Goal: Navigation & Orientation: Find specific page/section

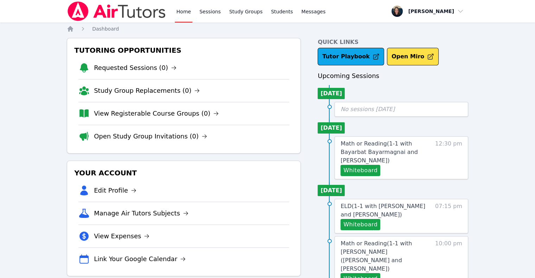
click at [147, 119] on li "View Registerable Course Groups (0)" at bounding box center [183, 113] width 211 height 23
click at [161, 109] on link "View Registerable Course Groups (0)" at bounding box center [156, 114] width 125 height 10
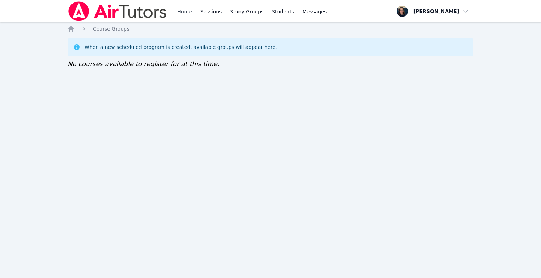
click at [179, 15] on link "Home" at bounding box center [184, 11] width 17 height 23
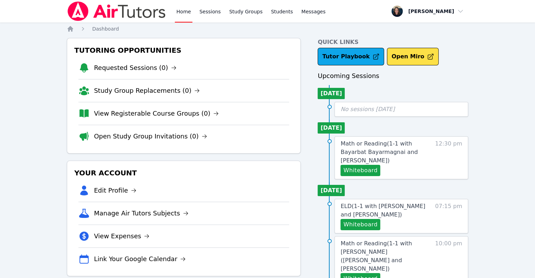
click at [159, 143] on li "Open Study Group Invitations (0)" at bounding box center [183, 136] width 211 height 23
click at [158, 132] on link "Open Study Group Invitations (0)" at bounding box center [150, 137] width 113 height 10
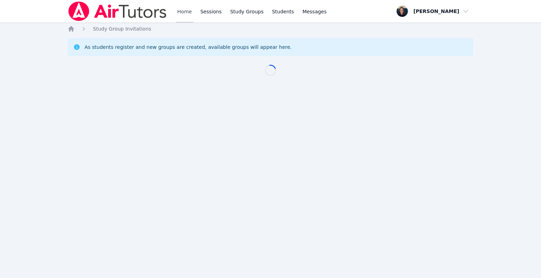
click at [185, 10] on link "Home" at bounding box center [184, 11] width 17 height 23
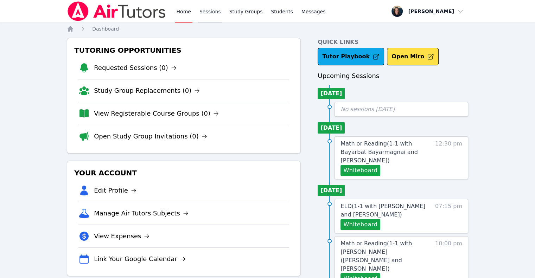
click at [204, 13] on link "Sessions" at bounding box center [210, 11] width 24 height 23
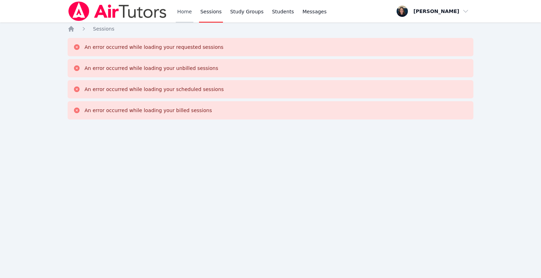
click at [177, 12] on link "Home" at bounding box center [184, 11] width 17 height 23
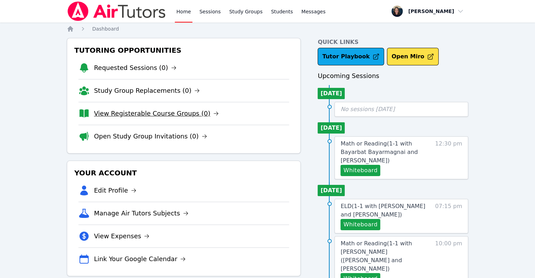
click at [142, 110] on link "View Registerable Course Groups (0)" at bounding box center [156, 114] width 125 height 10
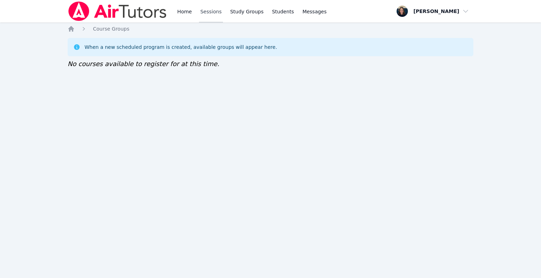
click at [207, 15] on link "Sessions" at bounding box center [211, 11] width 24 height 23
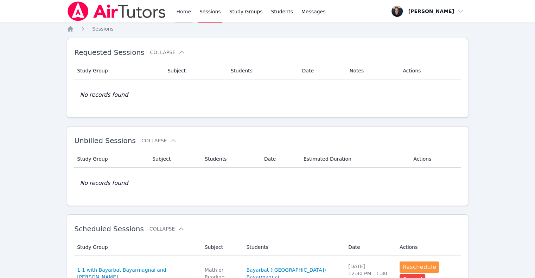
click at [179, 12] on link "Home" at bounding box center [183, 11] width 17 height 23
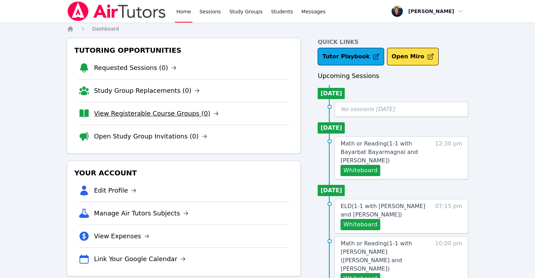
click at [144, 109] on link "View Registerable Course Groups (0)" at bounding box center [156, 114] width 125 height 10
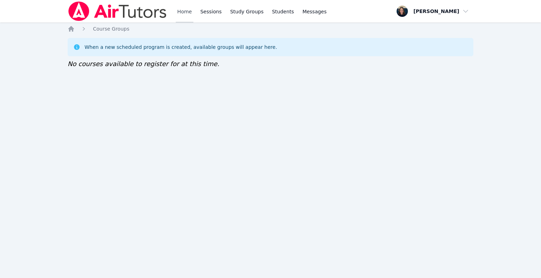
click at [183, 17] on link "Home" at bounding box center [184, 11] width 17 height 23
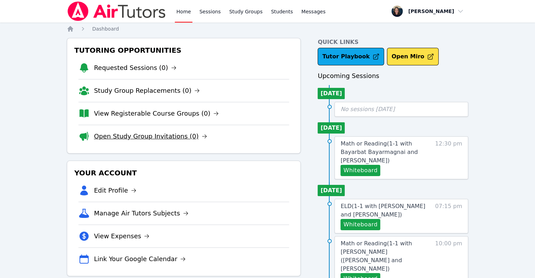
click at [124, 141] on link "Open Study Group Invitations (0)" at bounding box center [150, 137] width 113 height 10
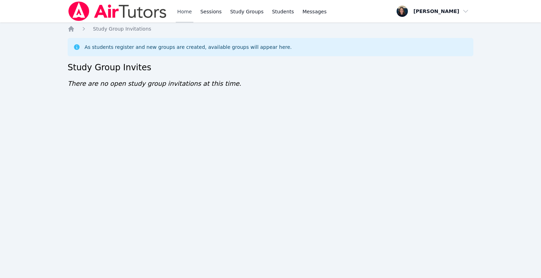
click at [180, 17] on link "Home" at bounding box center [184, 11] width 17 height 23
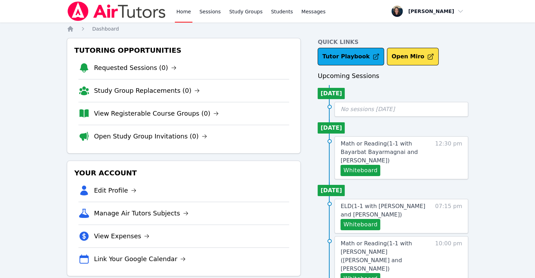
click at [116, 14] on img at bounding box center [117, 11] width 100 height 20
click at [232, 18] on link "Study Groups" at bounding box center [246, 11] width 36 height 23
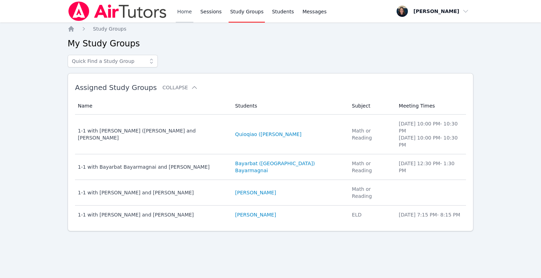
click at [176, 14] on link "Home" at bounding box center [184, 11] width 17 height 23
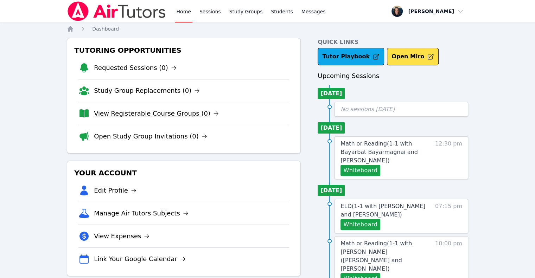
click at [133, 113] on link "View Registerable Course Groups (0)" at bounding box center [156, 114] width 125 height 10
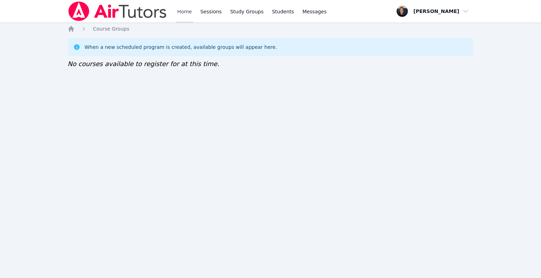
click at [190, 14] on link "Home" at bounding box center [184, 11] width 17 height 23
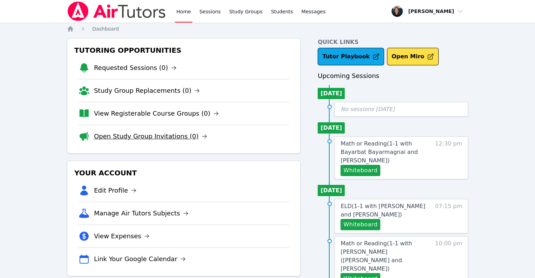
click at [131, 137] on link "Open Study Group Invitations (0)" at bounding box center [150, 137] width 113 height 10
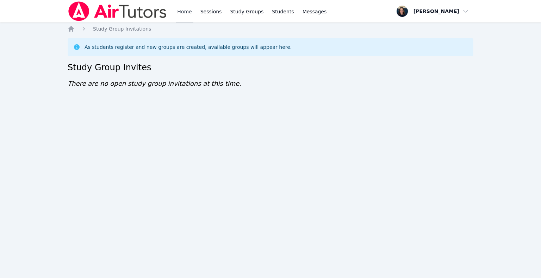
click at [177, 13] on link "Home" at bounding box center [184, 11] width 17 height 23
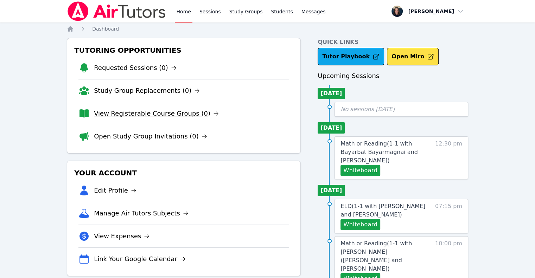
click at [148, 109] on link "View Registerable Course Groups (0)" at bounding box center [156, 114] width 125 height 10
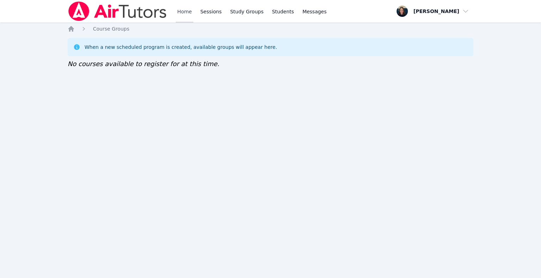
click at [185, 14] on link "Home" at bounding box center [184, 11] width 17 height 23
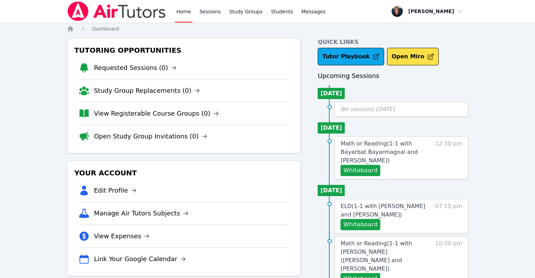
click at [207, 14] on link "Sessions" at bounding box center [210, 11] width 24 height 23
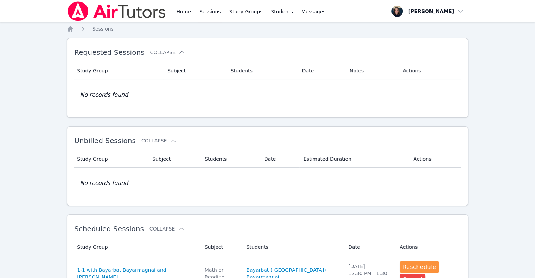
click at [206, 15] on link "Sessions" at bounding box center [210, 11] width 24 height 23
click at [188, 16] on link "Home" at bounding box center [183, 11] width 17 height 23
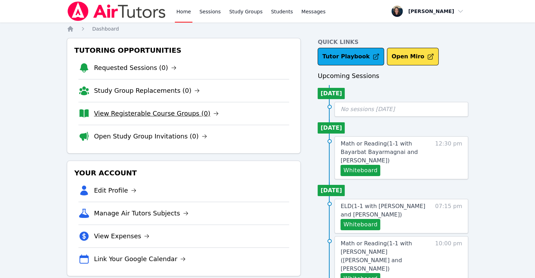
click at [142, 115] on link "View Registerable Course Groups (0)" at bounding box center [156, 114] width 125 height 10
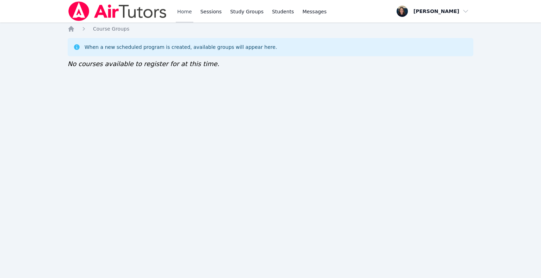
click at [178, 12] on link "Home" at bounding box center [184, 11] width 17 height 23
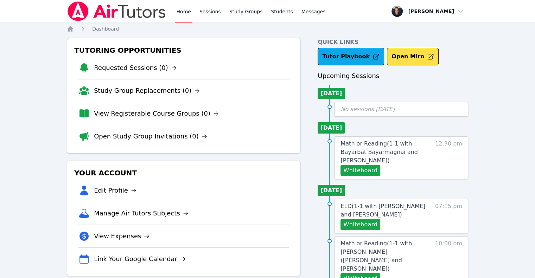
click at [165, 111] on link "View Registerable Course Groups (0)" at bounding box center [156, 114] width 125 height 10
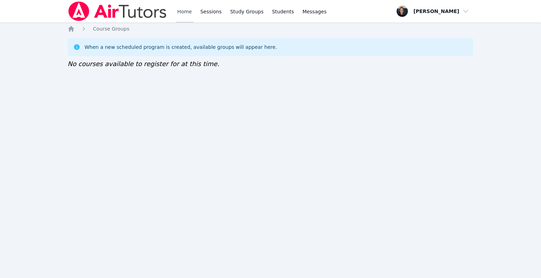
click at [188, 14] on link "Home" at bounding box center [184, 11] width 17 height 23
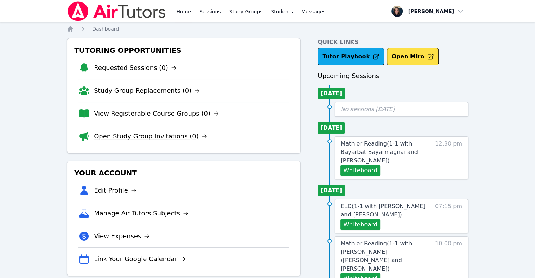
click at [114, 140] on link "Open Study Group Invitations (0)" at bounding box center [150, 137] width 113 height 10
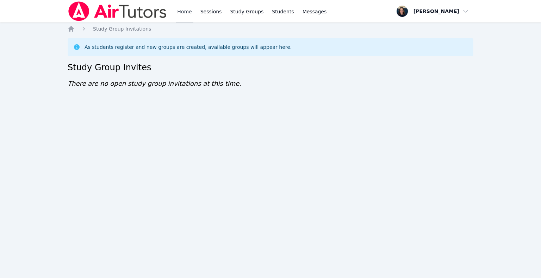
click at [187, 11] on link "Home" at bounding box center [184, 11] width 17 height 23
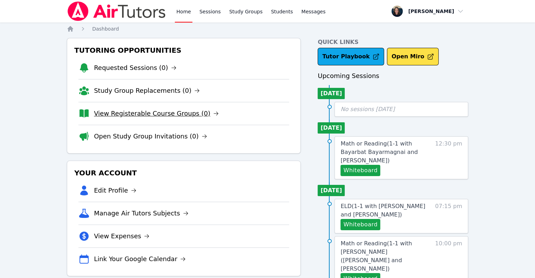
click at [184, 113] on link "View Registerable Course Groups (0)" at bounding box center [156, 114] width 125 height 10
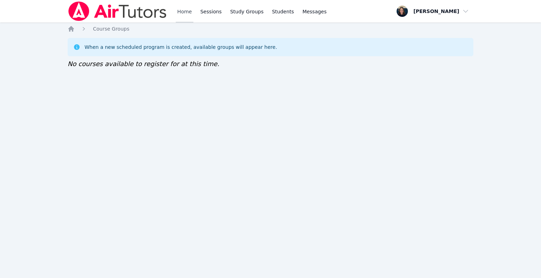
click at [182, 15] on link "Home" at bounding box center [184, 11] width 17 height 23
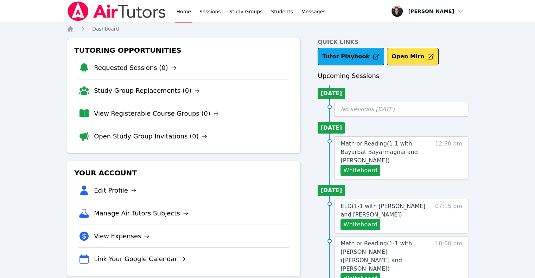
click at [172, 137] on link "Open Study Group Invitations (0)" at bounding box center [150, 137] width 113 height 10
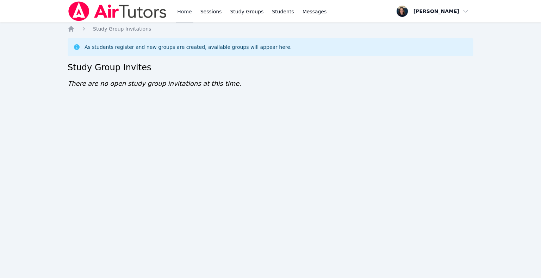
click at [180, 18] on link "Home" at bounding box center [184, 11] width 17 height 23
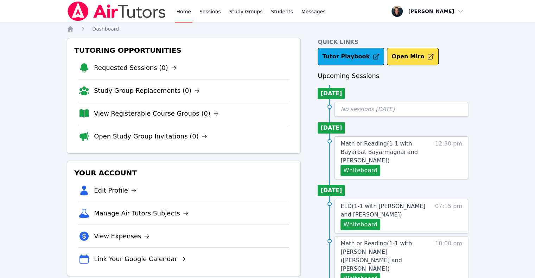
click at [176, 111] on link "View Registerable Course Groups (0)" at bounding box center [156, 114] width 125 height 10
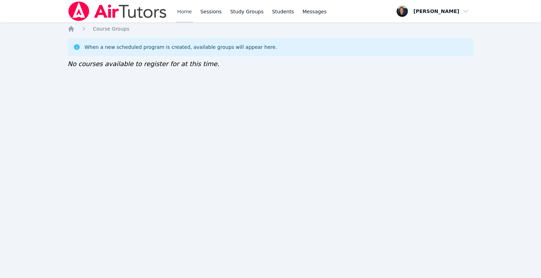
click at [179, 15] on link "Home" at bounding box center [184, 11] width 17 height 23
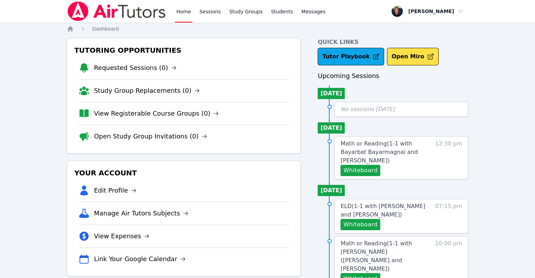
click at [139, 119] on li "View Registerable Course Groups (0)" at bounding box center [183, 113] width 211 height 23
click at [132, 138] on link "Open Study Group Invitations (0)" at bounding box center [150, 137] width 113 height 10
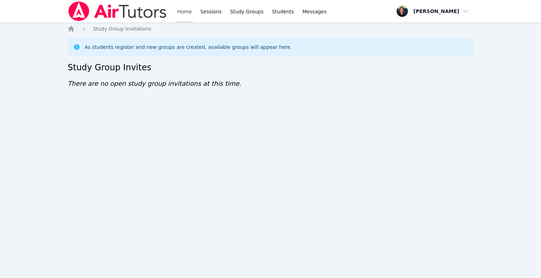
click at [183, 14] on link "Home" at bounding box center [184, 11] width 17 height 23
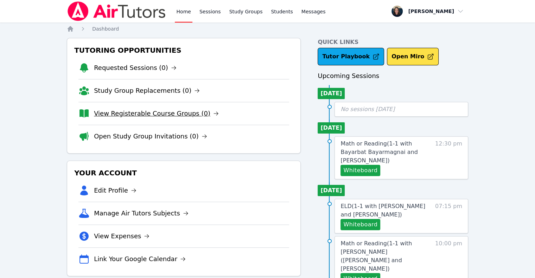
click at [127, 115] on link "View Registerable Course Groups (0)" at bounding box center [156, 114] width 125 height 10
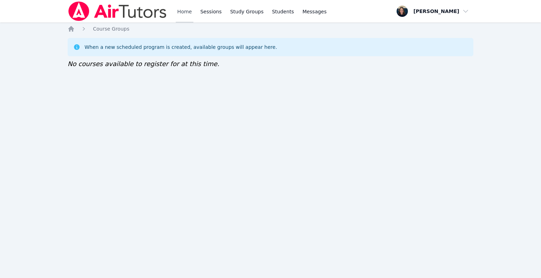
click at [182, 10] on link "Home" at bounding box center [184, 11] width 17 height 23
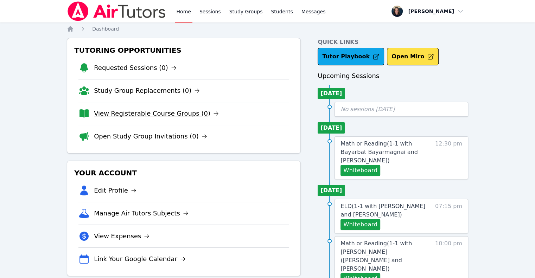
click at [161, 115] on link "View Registerable Course Groups (0)" at bounding box center [156, 114] width 125 height 10
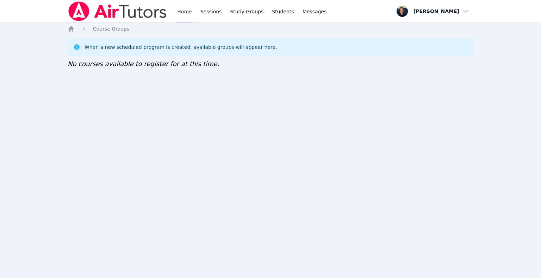
click at [179, 15] on link "Home" at bounding box center [184, 11] width 17 height 23
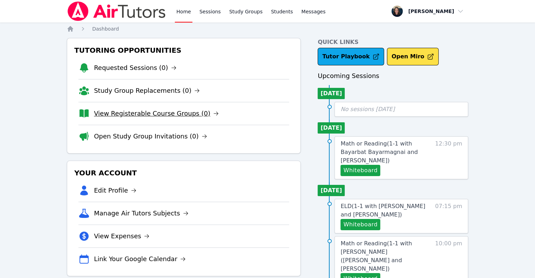
click at [107, 117] on link "View Registerable Course Groups (0)" at bounding box center [156, 114] width 125 height 10
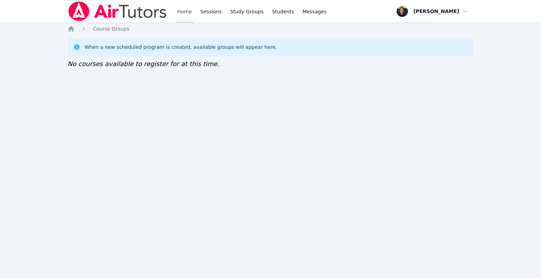
click at [180, 8] on link "Home" at bounding box center [184, 11] width 17 height 23
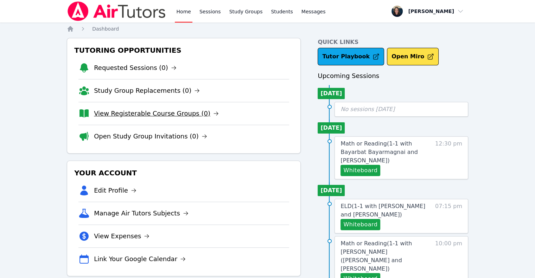
click at [162, 113] on link "View Registerable Course Groups (0)" at bounding box center [156, 114] width 125 height 10
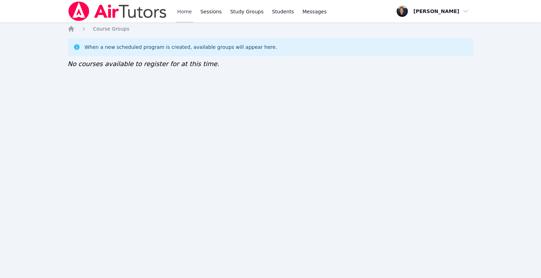
click at [180, 15] on link "Home" at bounding box center [184, 11] width 17 height 23
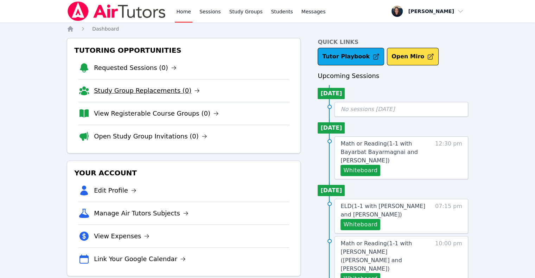
click at [120, 90] on link "Study Group Replacements (0)" at bounding box center [147, 91] width 106 height 10
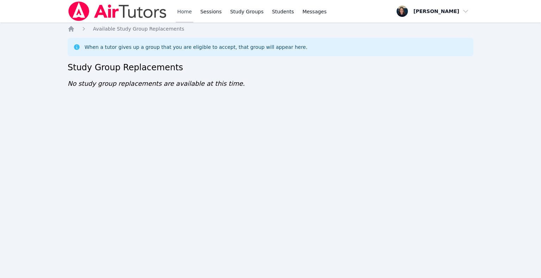
click at [188, 15] on link "Home" at bounding box center [184, 11] width 17 height 23
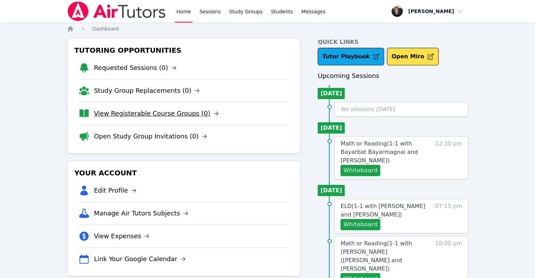
click at [144, 115] on link "View Registerable Course Groups (0)" at bounding box center [156, 114] width 125 height 10
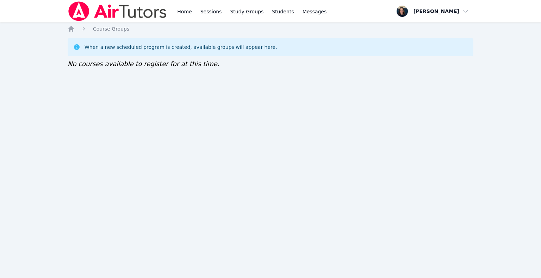
click at [150, 11] on img at bounding box center [118, 11] width 100 height 20
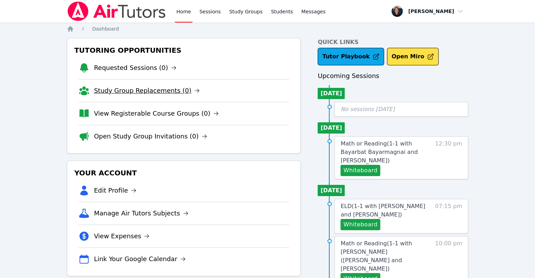
click at [106, 95] on link "Study Group Replacements (0)" at bounding box center [147, 91] width 106 height 10
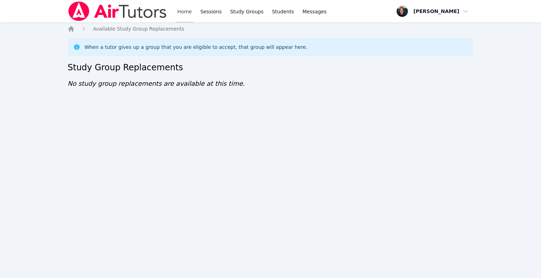
click at [182, 15] on link "Home" at bounding box center [184, 11] width 17 height 23
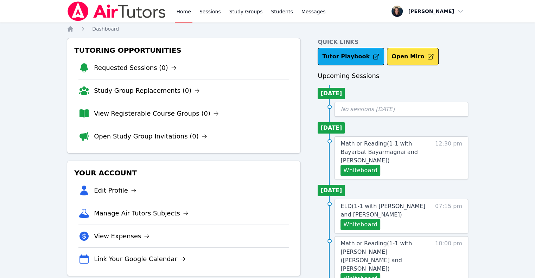
click at [194, 15] on div "Home Sessions Study Groups Students Messages" at bounding box center [251, 11] width 152 height 23
click at [207, 14] on link "Sessions" at bounding box center [210, 11] width 24 height 23
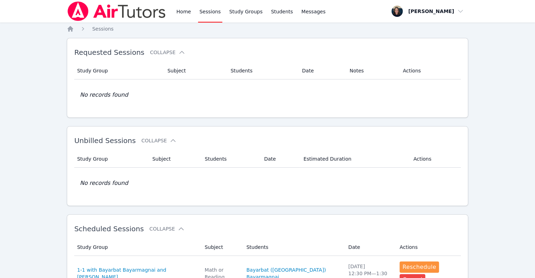
click at [146, 11] on img at bounding box center [117, 11] width 100 height 20
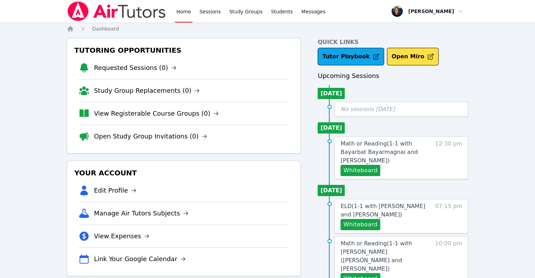
click at [171, 95] on li "Study Group Replacements (0)" at bounding box center [183, 90] width 211 height 23
click at [174, 93] on link "Study Group Replacements (0)" at bounding box center [147, 91] width 106 height 10
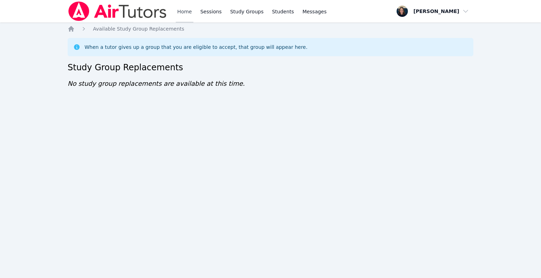
click at [180, 13] on link "Home" at bounding box center [184, 11] width 17 height 23
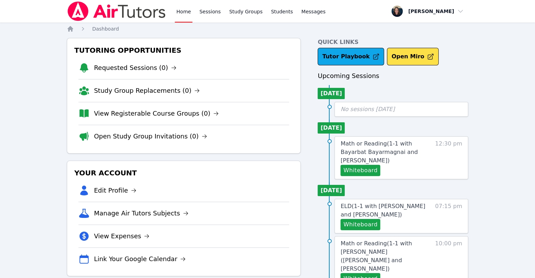
click at [176, 13] on link "Home" at bounding box center [183, 11] width 17 height 23
click at [124, 110] on link "View Registerable Course Groups (0)" at bounding box center [156, 114] width 125 height 10
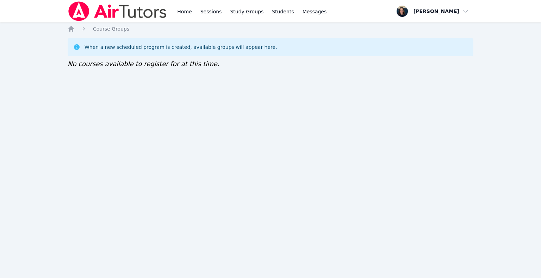
click at [193, 11] on div "Home Sessions Study Groups Students Messages" at bounding box center [252, 11] width 152 height 23
click at [188, 12] on link "Home" at bounding box center [184, 11] width 17 height 23
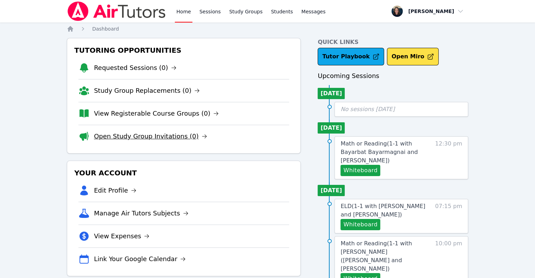
click at [157, 139] on link "Open Study Group Invitations (0)" at bounding box center [150, 137] width 113 height 10
